Goal: Find specific page/section: Find specific page/section

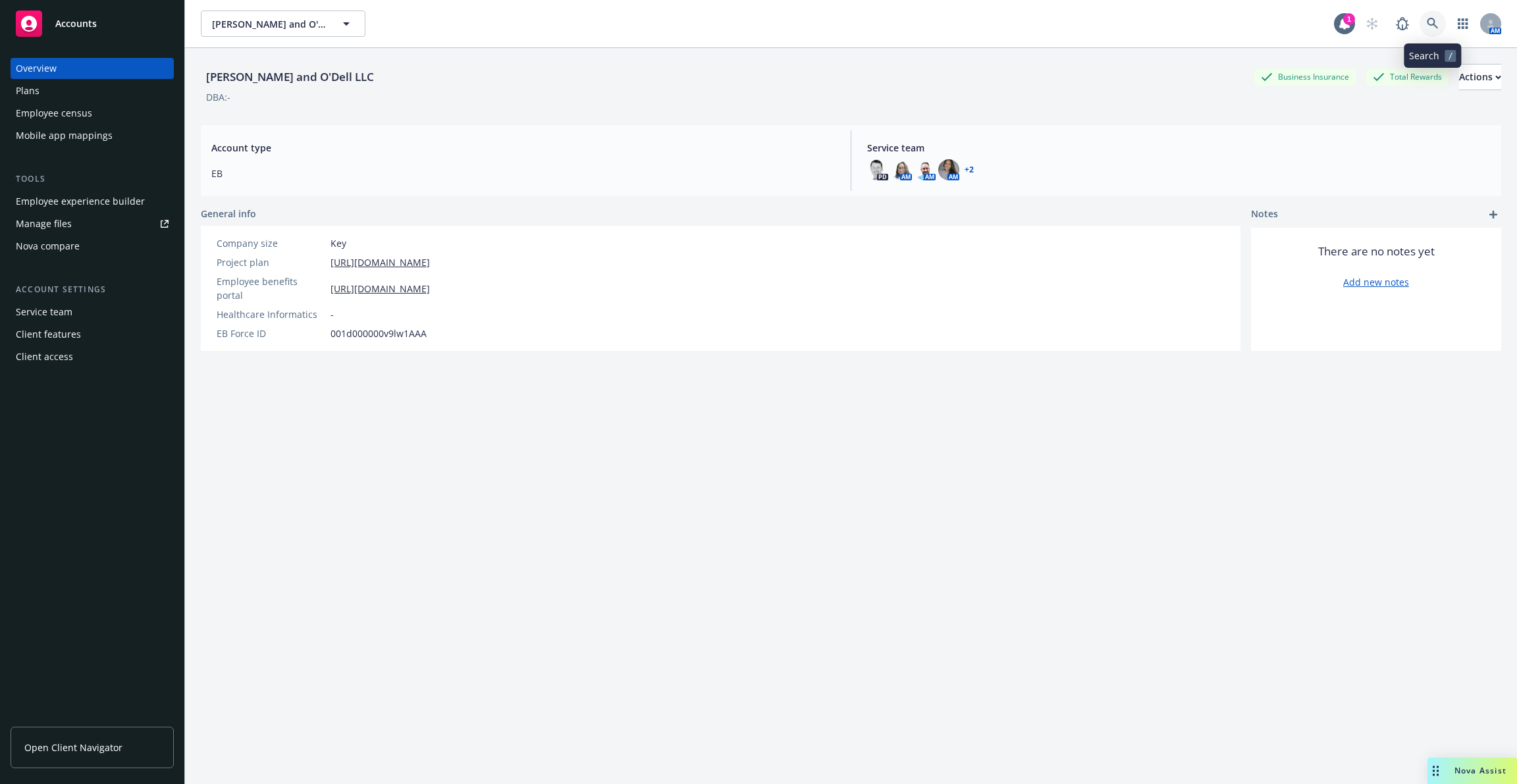
click at [1440, 21] on link at bounding box center [1432, 24] width 26 height 26
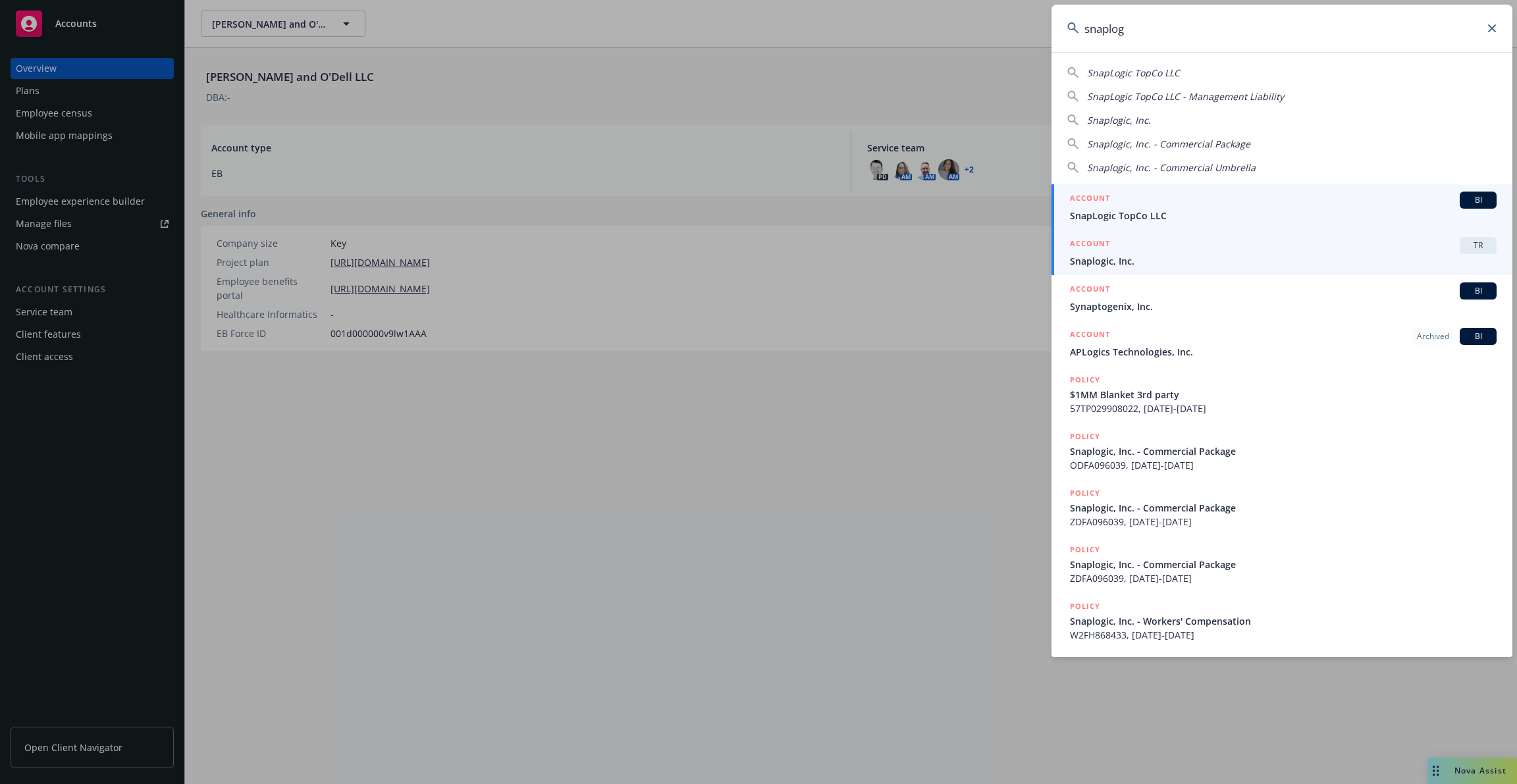
type input "snaplog"
click at [1157, 256] on span "Snaplogic, Inc." at bounding box center [1283, 261] width 427 height 14
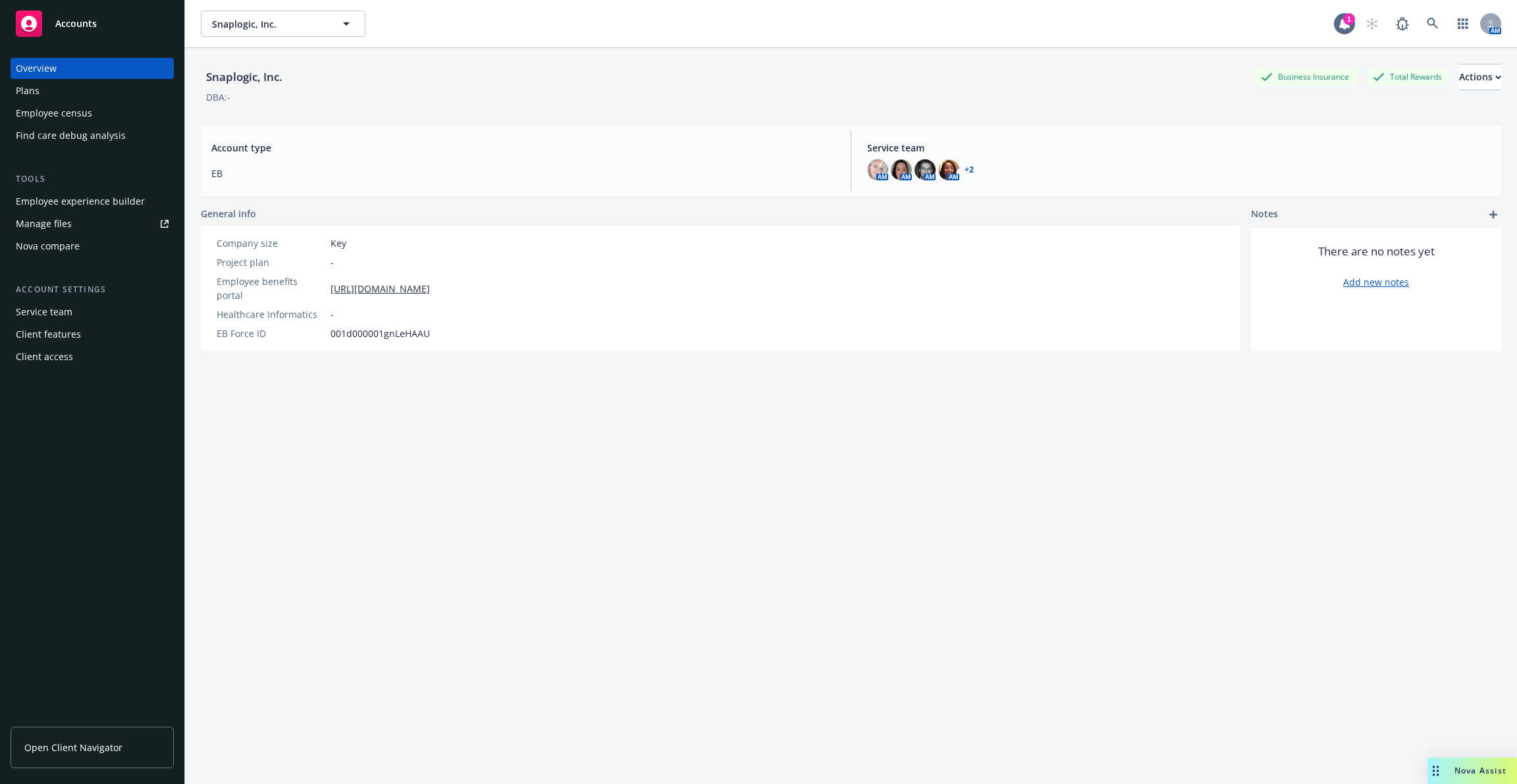
click at [113, 204] on div "Employee experience builder" at bounding box center [80, 201] width 129 height 21
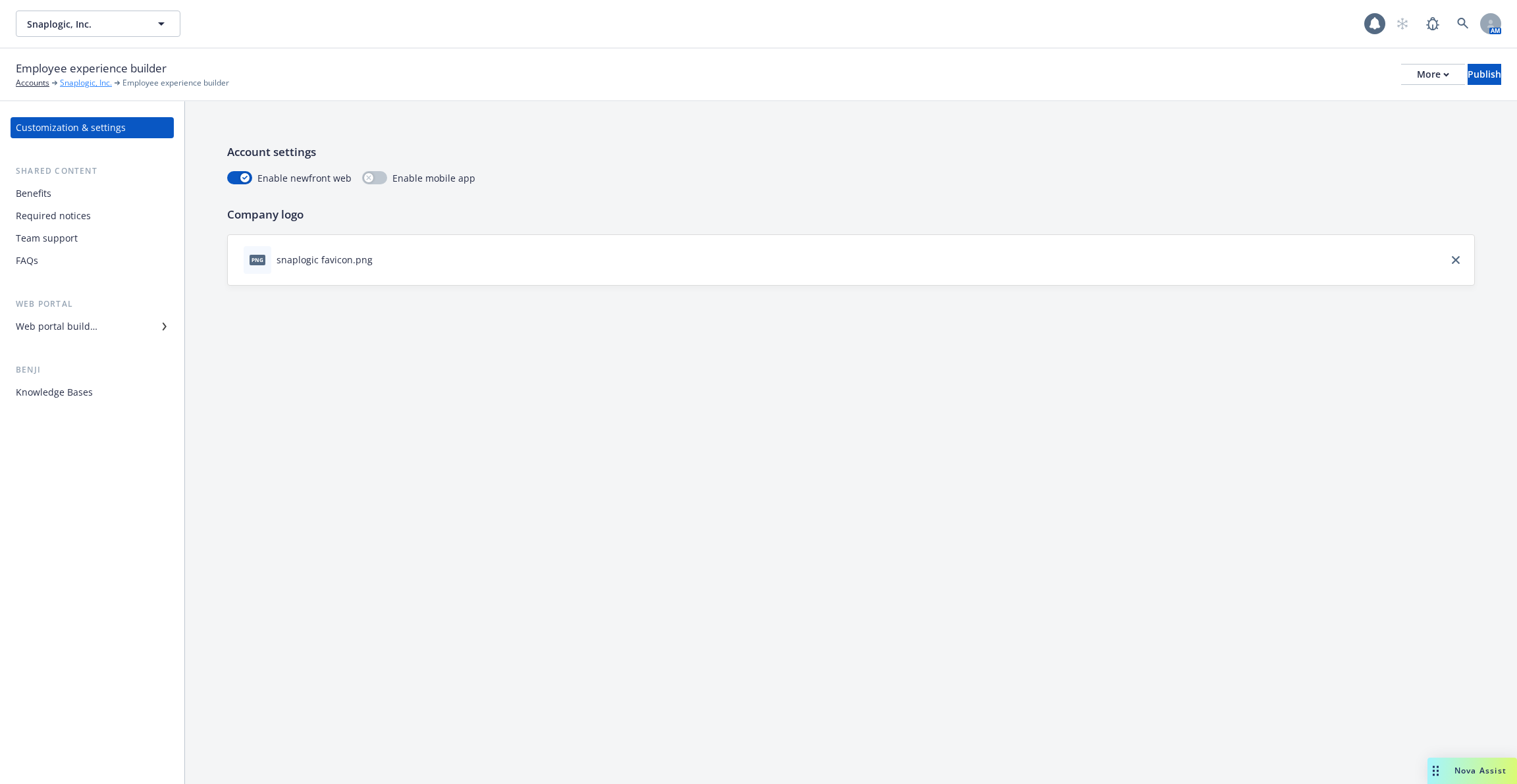
click at [91, 81] on link "Snaplogic, Inc." at bounding box center [86, 83] width 52 height 12
